Goal: Information Seeking & Learning: Learn about a topic

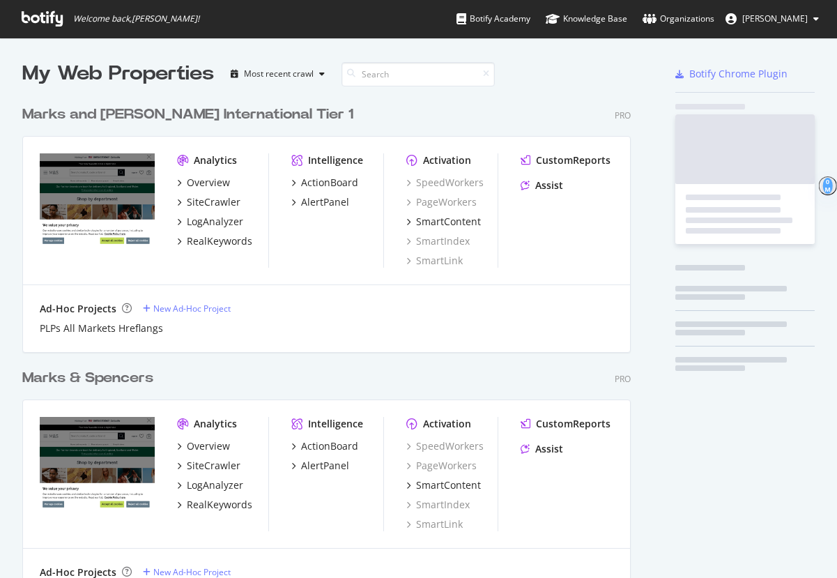
scroll to position [591, 620]
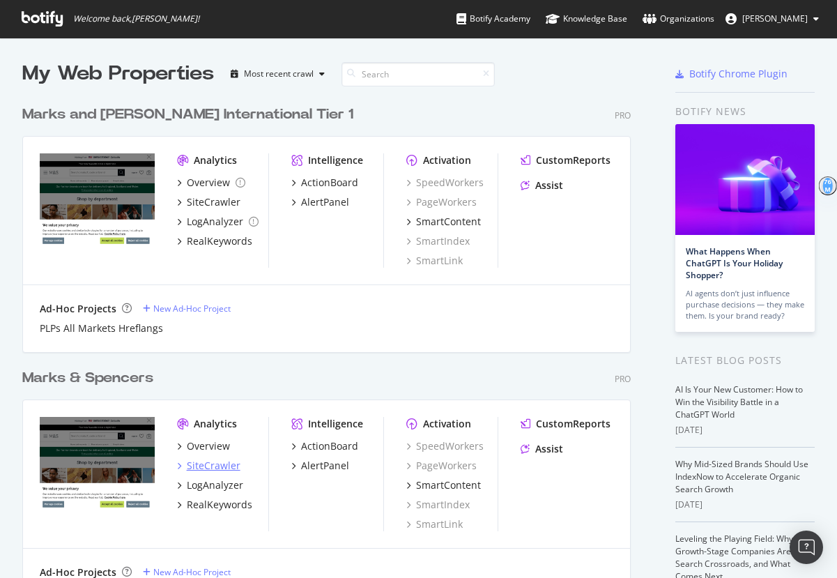
click at [217, 470] on div "SiteCrawler" at bounding box center [214, 466] width 54 height 14
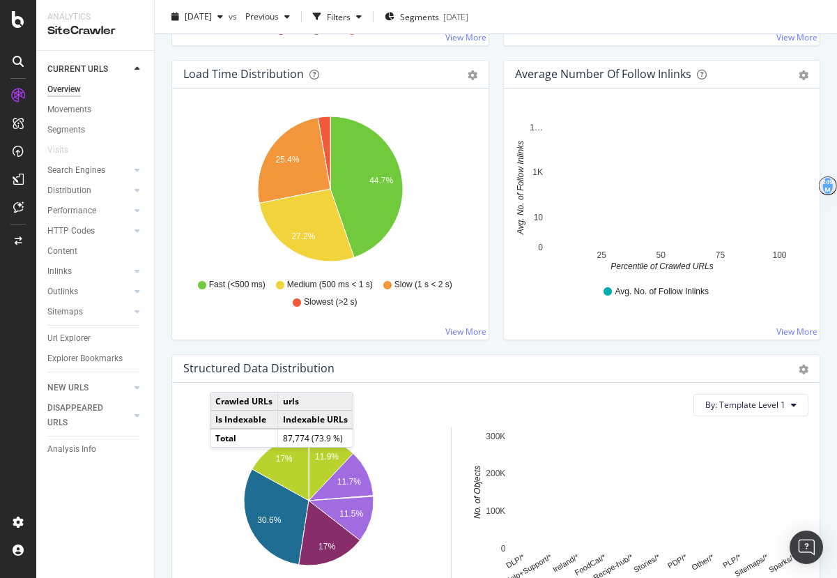
scroll to position [1129, 0]
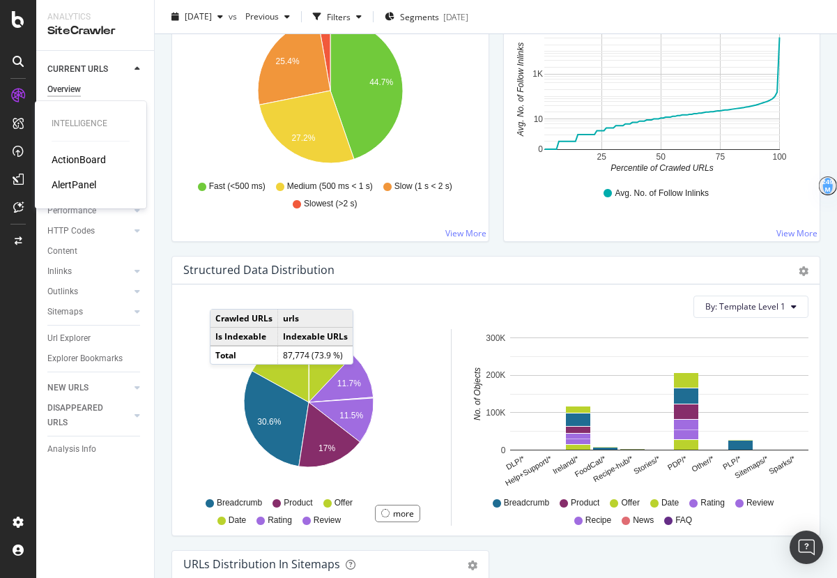
click at [79, 165] on div "ActionBoard" at bounding box center [79, 160] width 54 height 14
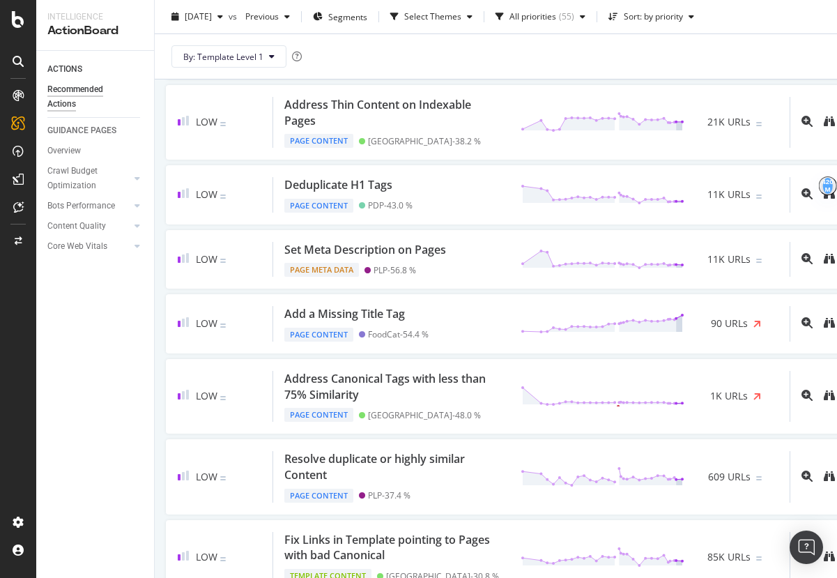
scroll to position [1179, 0]
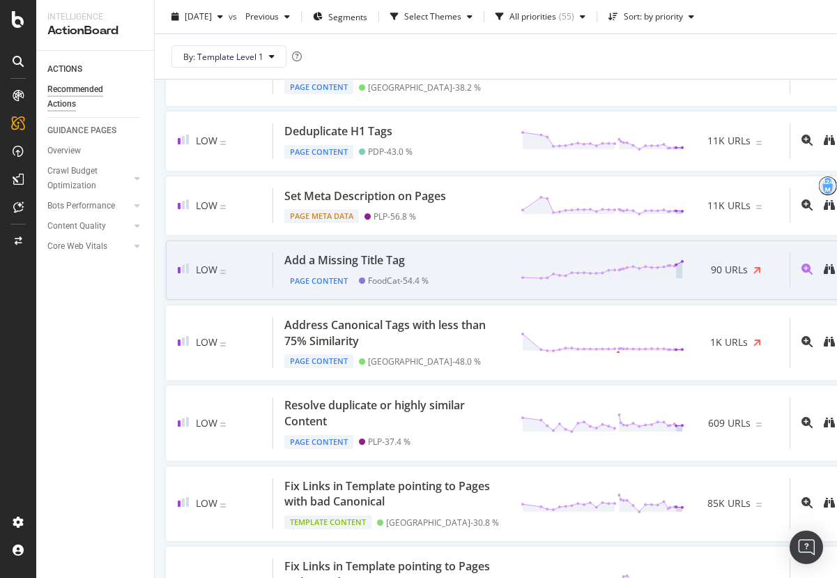
click at [711, 277] on span "90 URLs" at bounding box center [729, 270] width 37 height 14
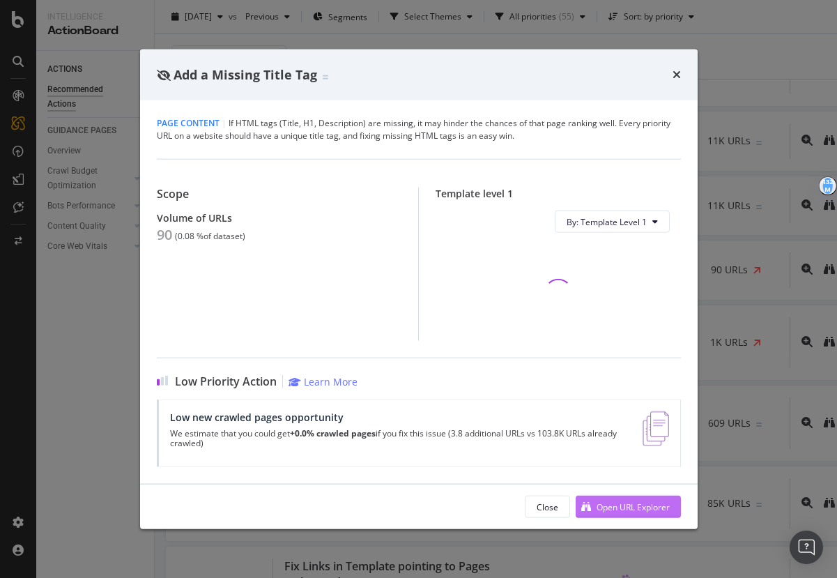
click at [635, 515] on div "Open URL Explorer" at bounding box center [623, 506] width 94 height 21
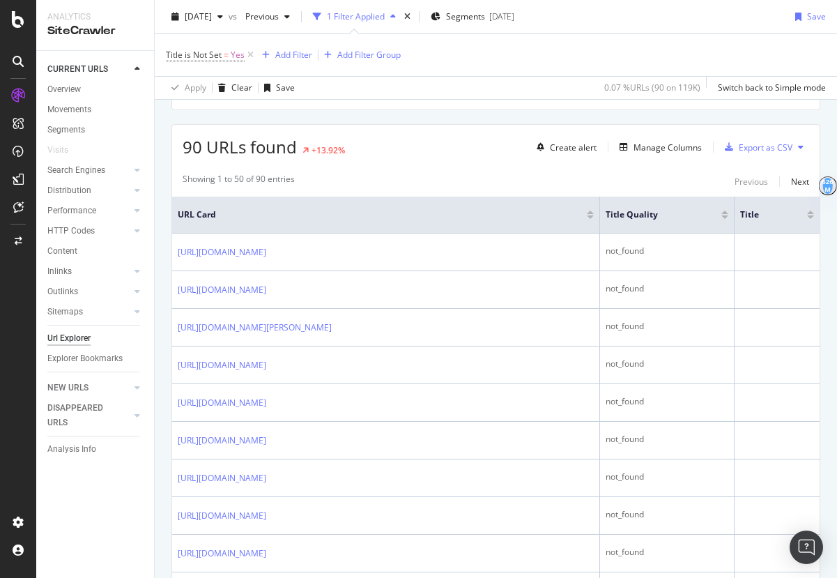
scroll to position [231, 0]
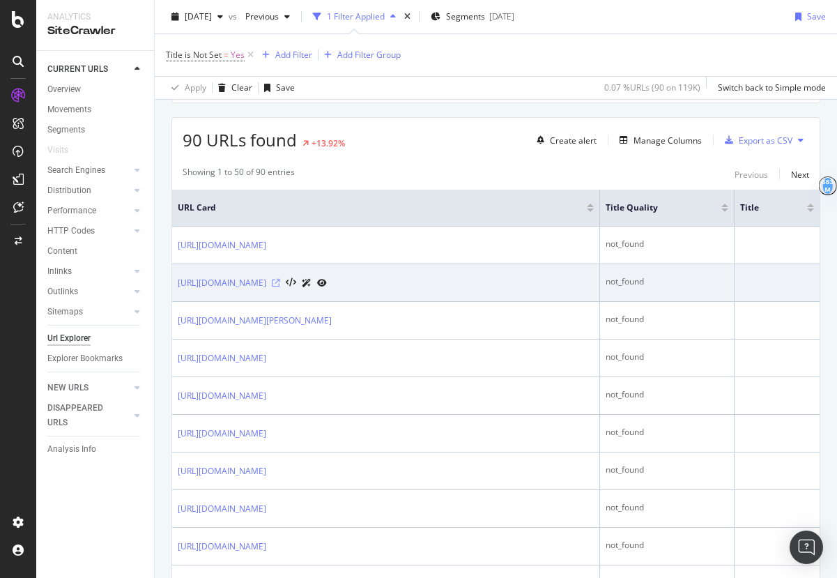
click at [280, 283] on icon at bounding box center [276, 283] width 8 height 8
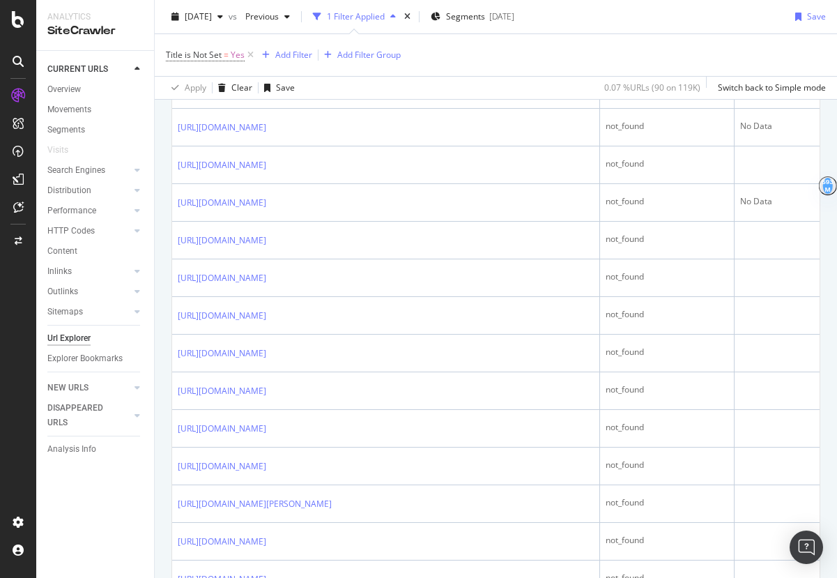
scroll to position [926, 0]
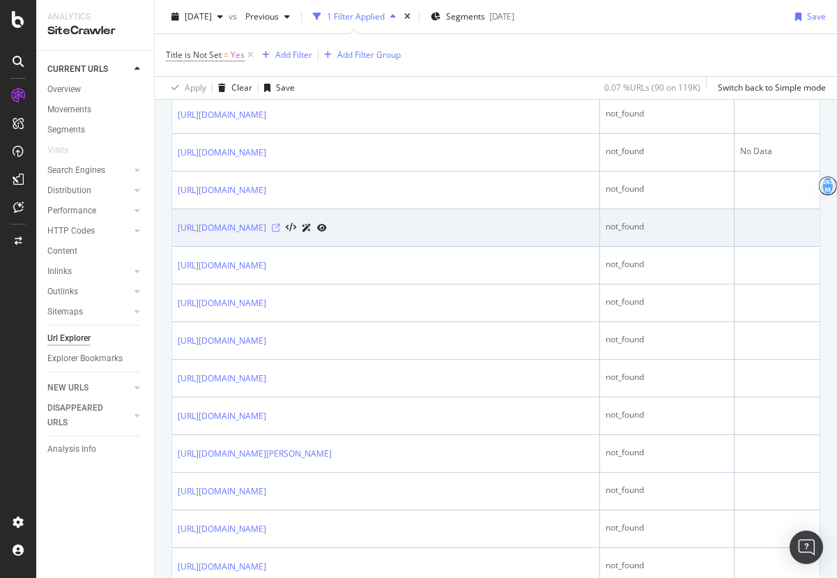
click at [280, 232] on icon at bounding box center [276, 228] width 8 height 8
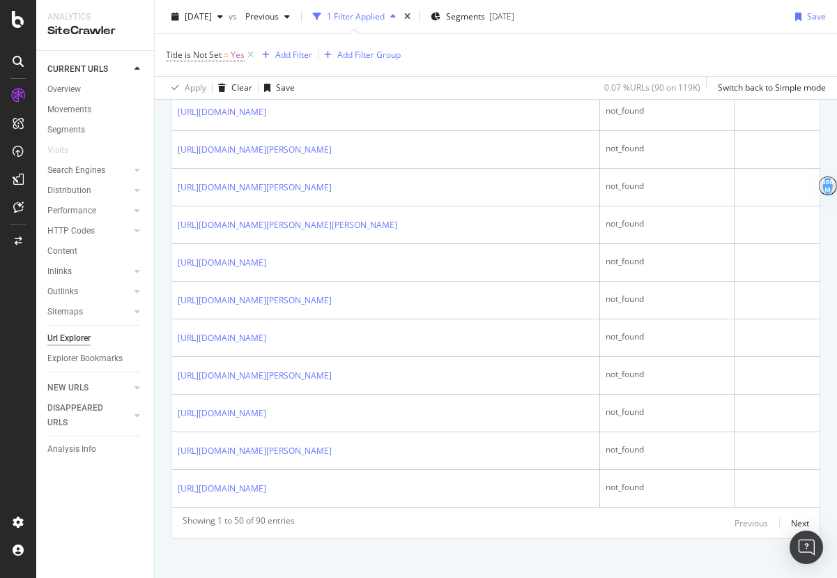
scroll to position [1855, 0]
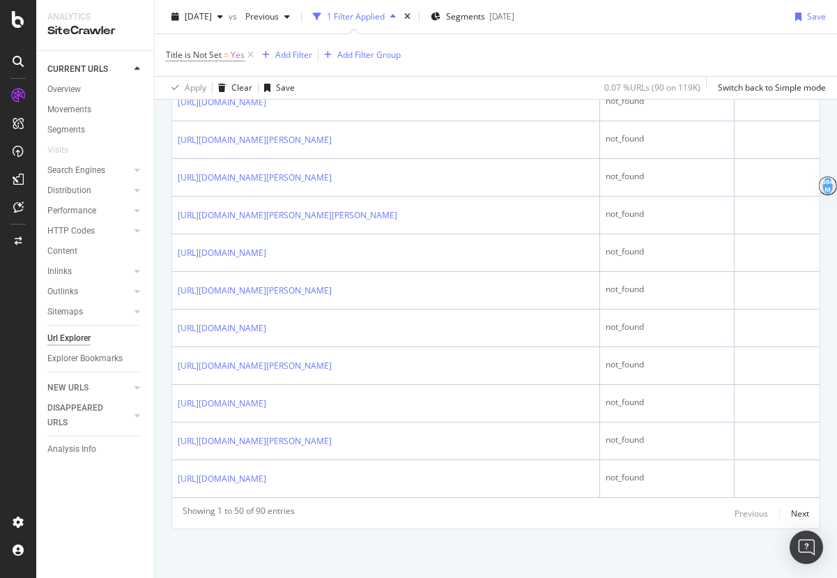
click at [66, 337] on div "Url Explorer" at bounding box center [68, 338] width 43 height 15
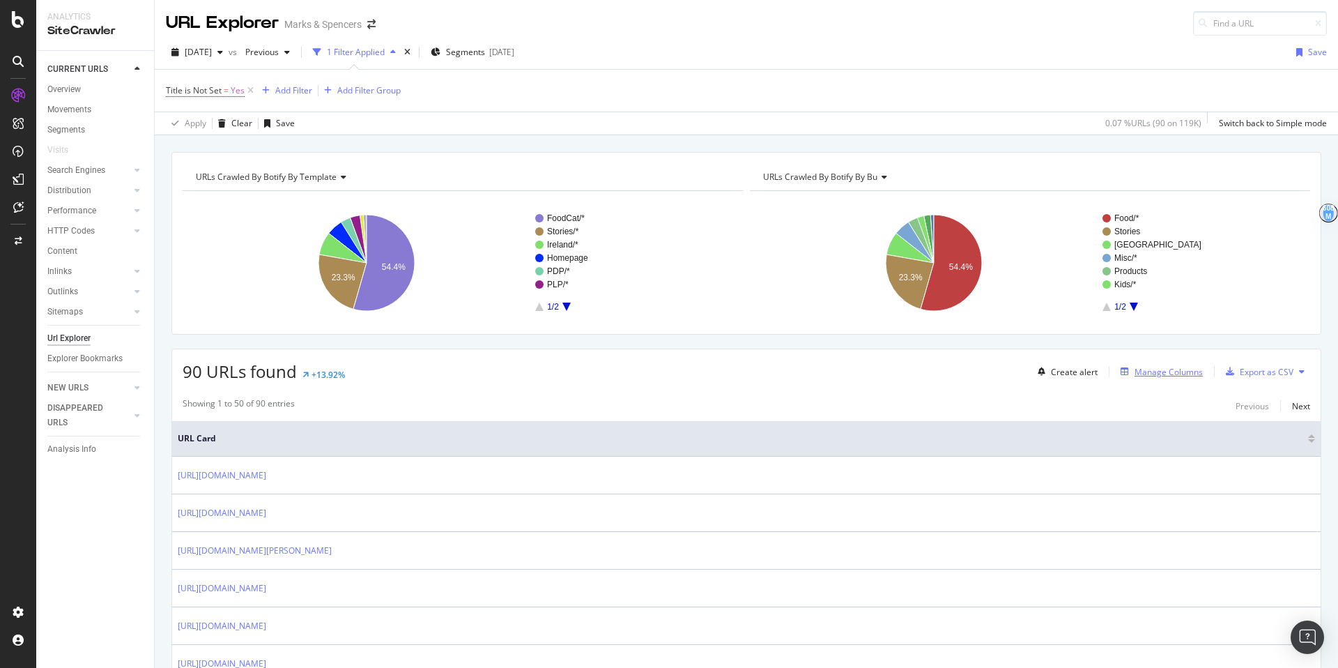
click at [836, 372] on div "Manage Columns" at bounding box center [1169, 372] width 68 height 12
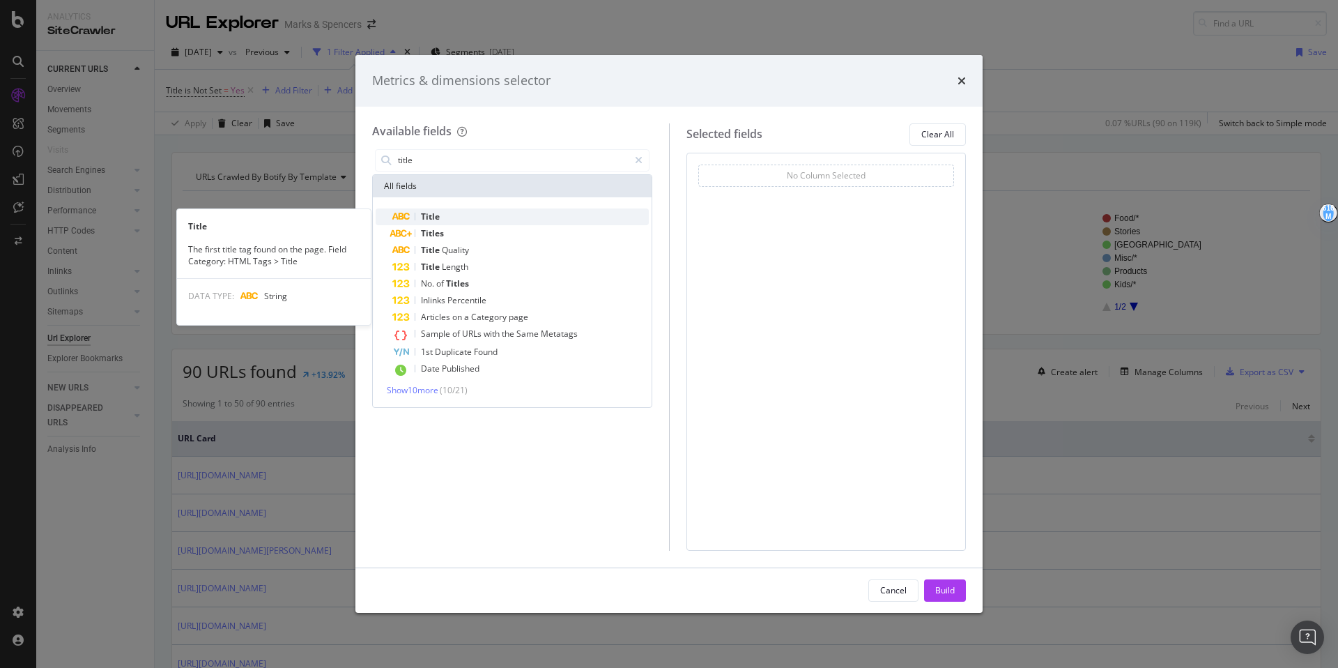
click at [486, 217] on div "Title" at bounding box center [520, 216] width 256 height 17
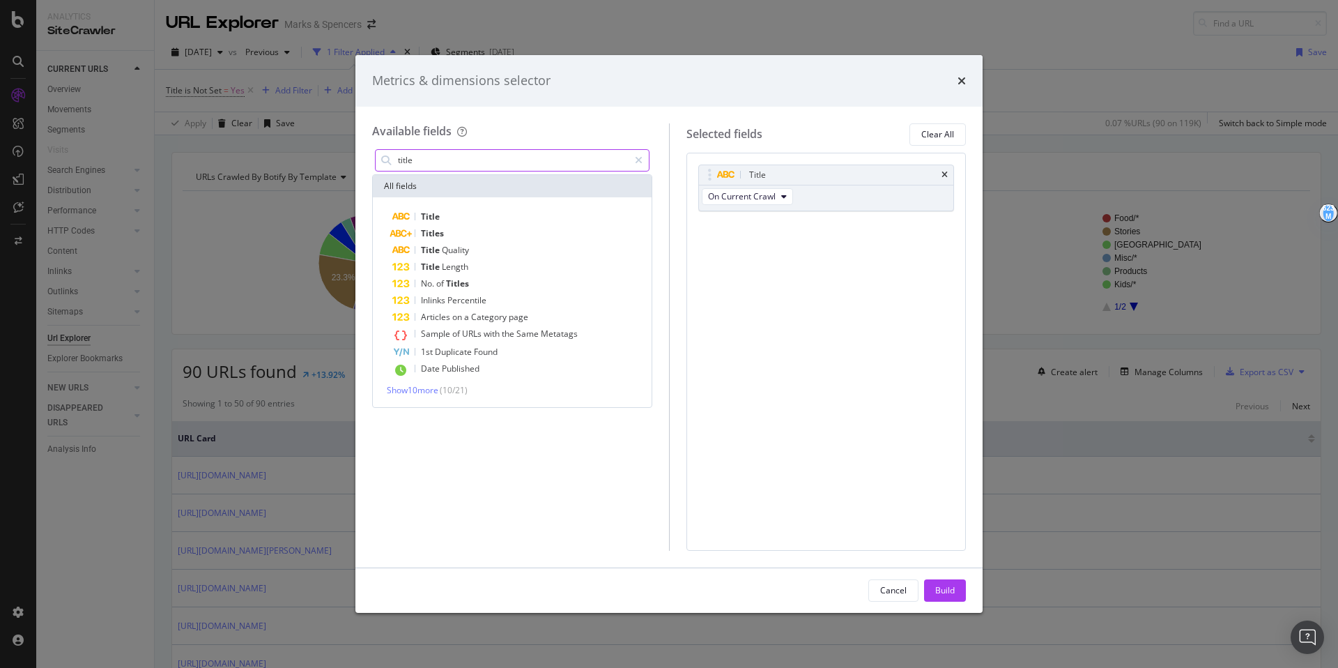
click at [441, 166] on input "title" at bounding box center [513, 160] width 232 height 21
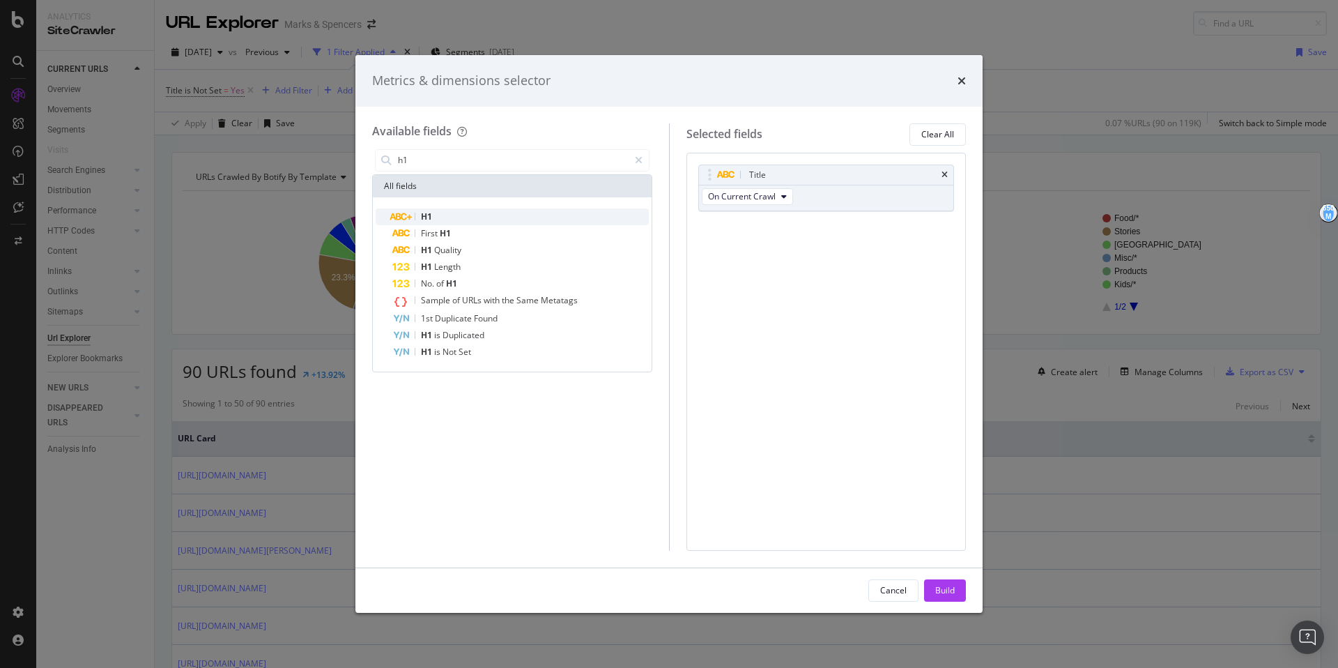
click at [440, 217] on div "H1" at bounding box center [520, 216] width 256 height 17
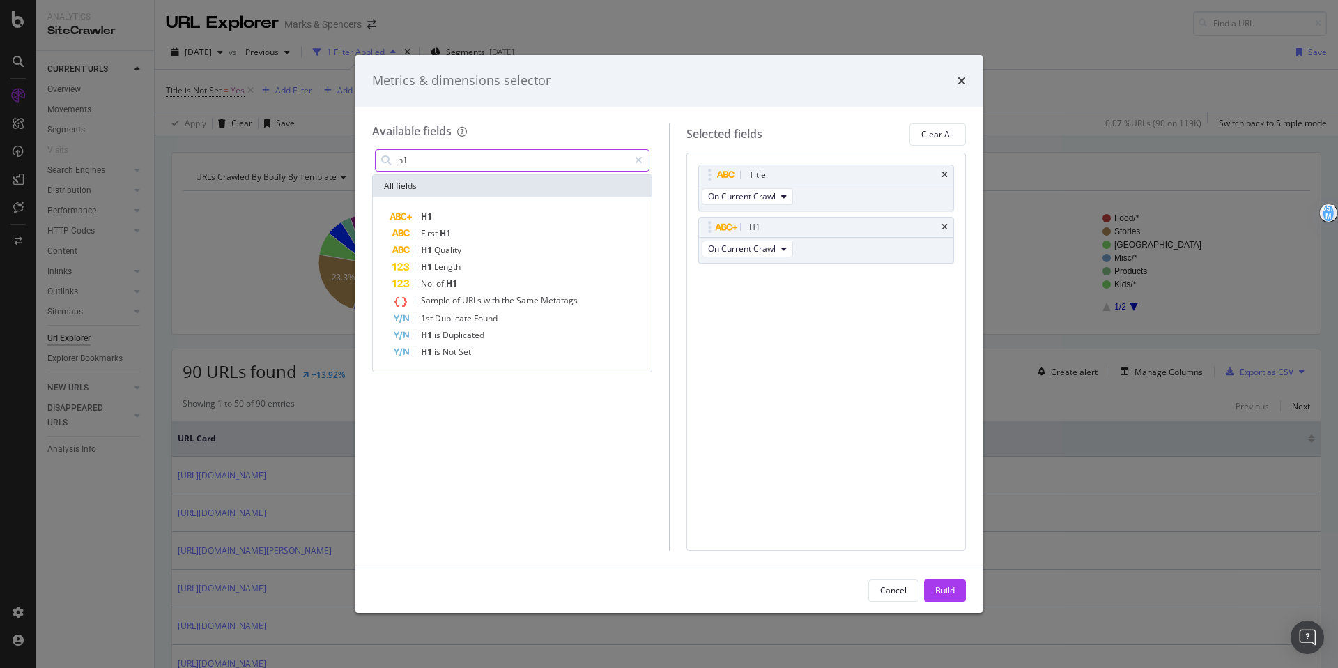
click at [427, 160] on input "h1" at bounding box center [513, 160] width 232 height 21
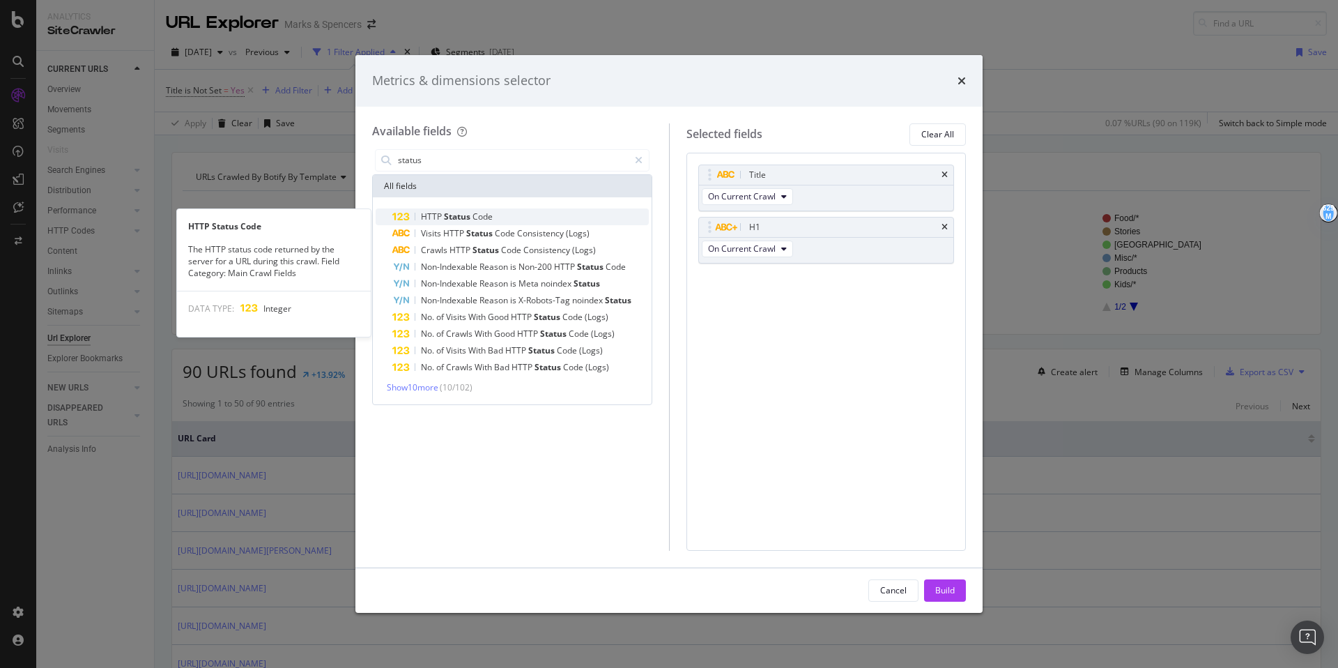
click at [456, 210] on span "Status" at bounding box center [458, 216] width 29 height 12
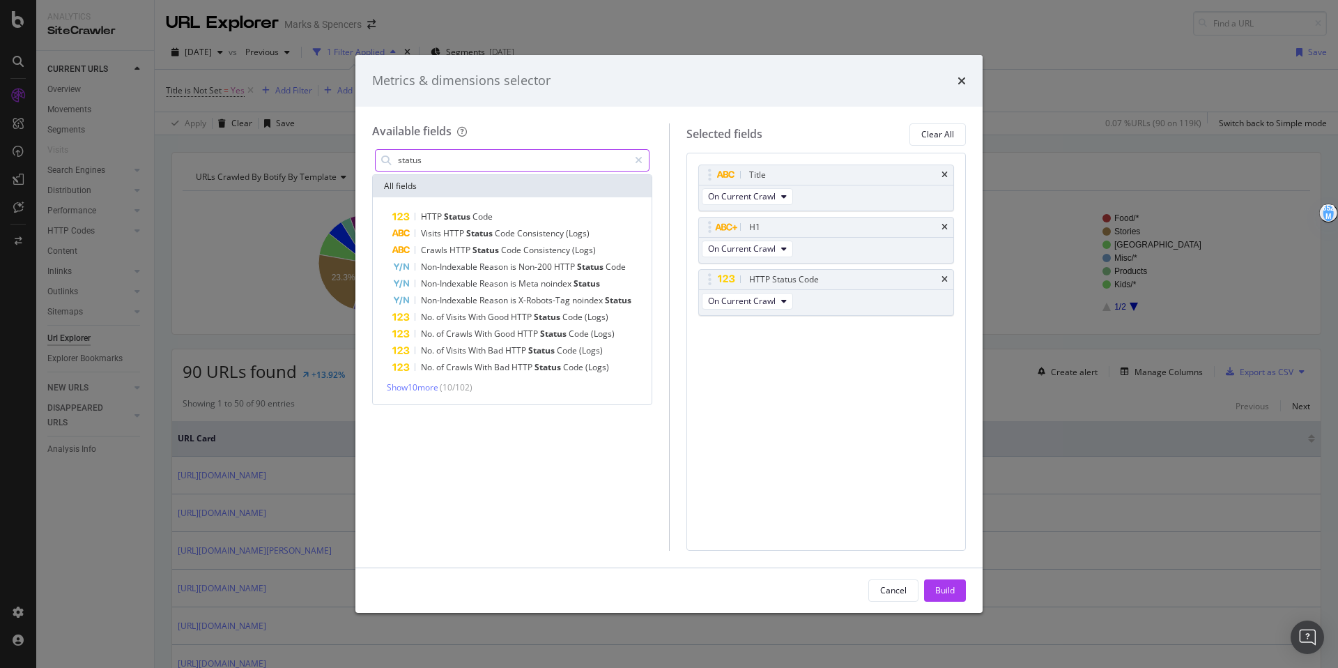
click at [423, 168] on input "status" at bounding box center [513, 160] width 232 height 21
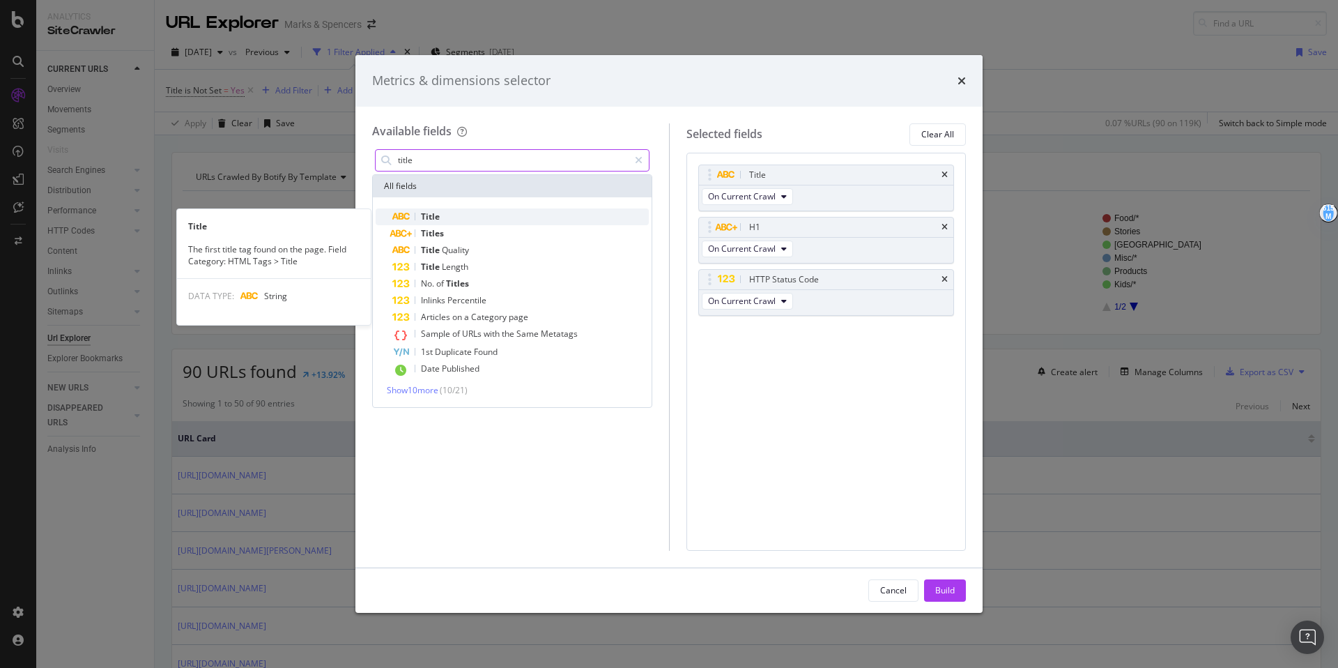
type input "title"
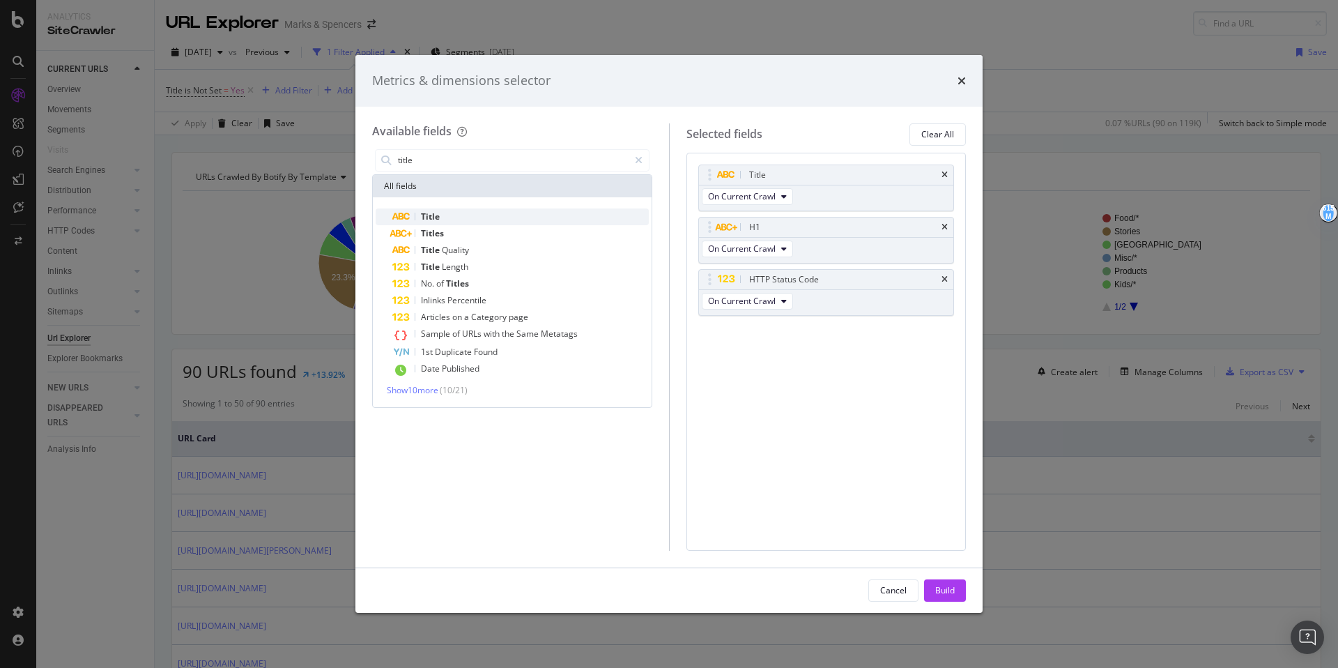
click at [434, 217] on span "Title" at bounding box center [430, 216] width 19 height 12
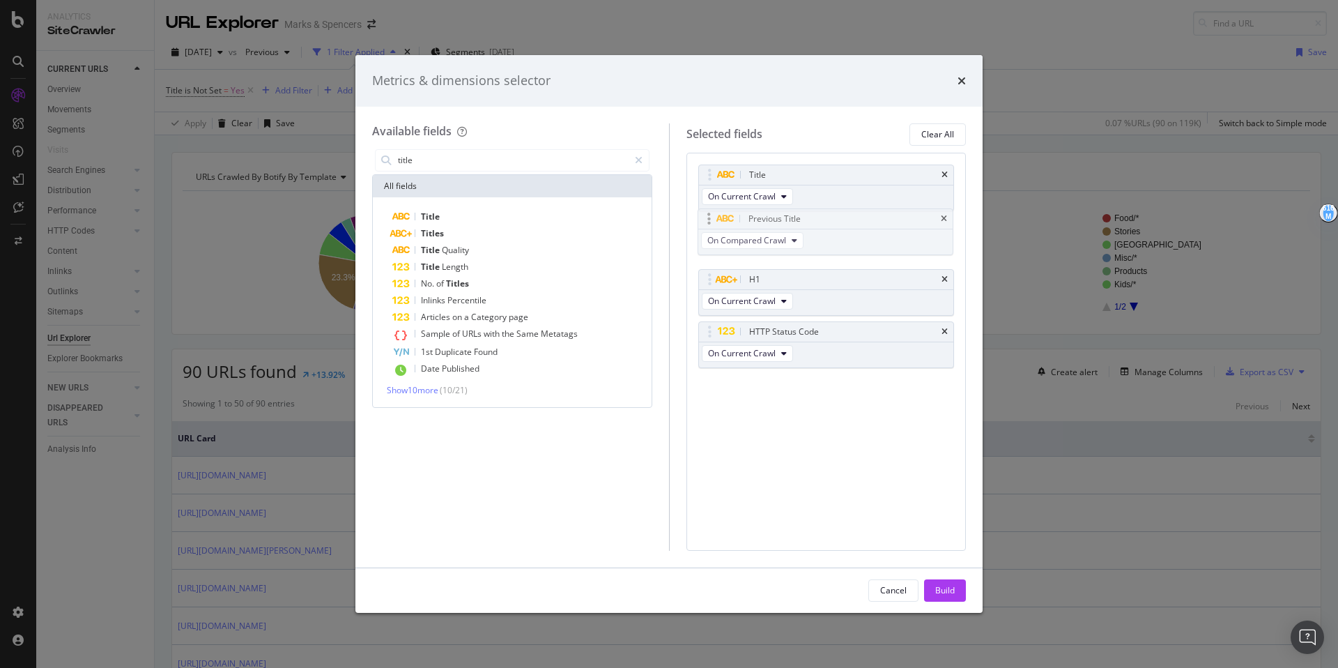
drag, startPoint x: 707, startPoint y: 337, endPoint x: 707, endPoint y: 224, distance: 112.2
click at [707, 224] on body "Analytics SiteCrawler CURRENT URLS Overview Movements Segments Visits Search En…" at bounding box center [669, 334] width 1338 height 668
click at [836, 577] on button "Build" at bounding box center [945, 590] width 42 height 22
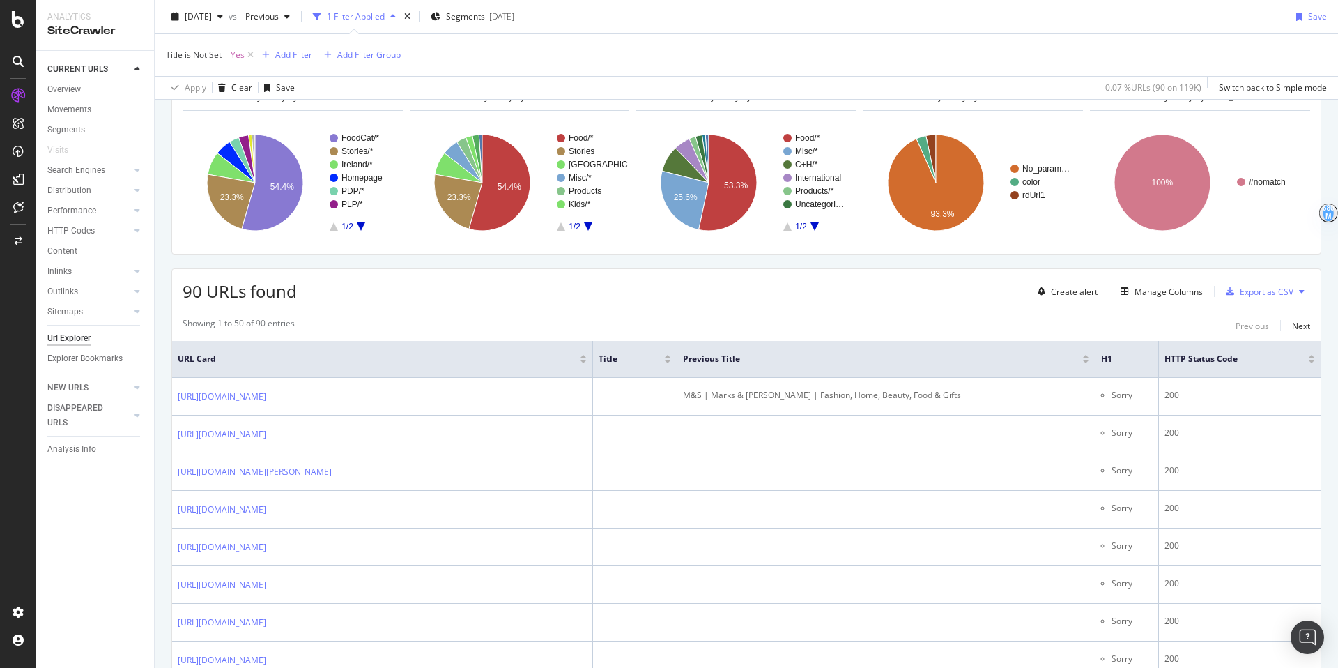
scroll to position [151, 0]
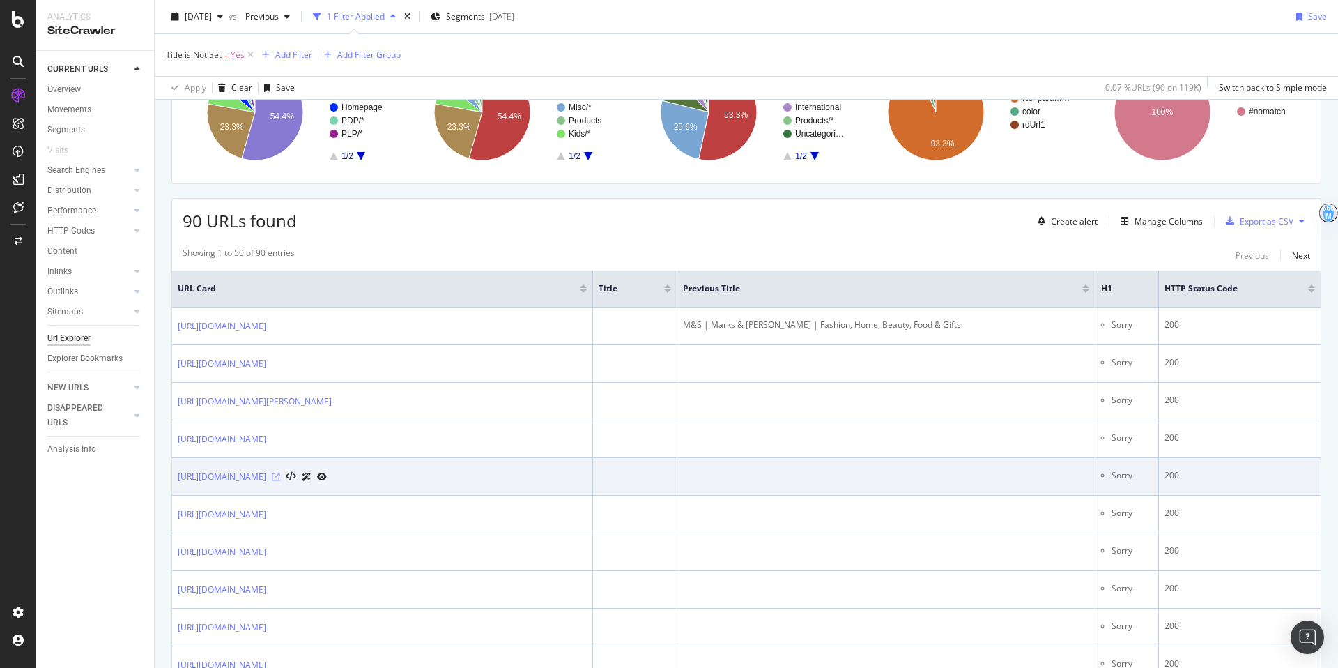
click at [280, 475] on icon at bounding box center [276, 476] width 8 height 8
